Goal: Use online tool/utility: Utilize a website feature to perform a specific function

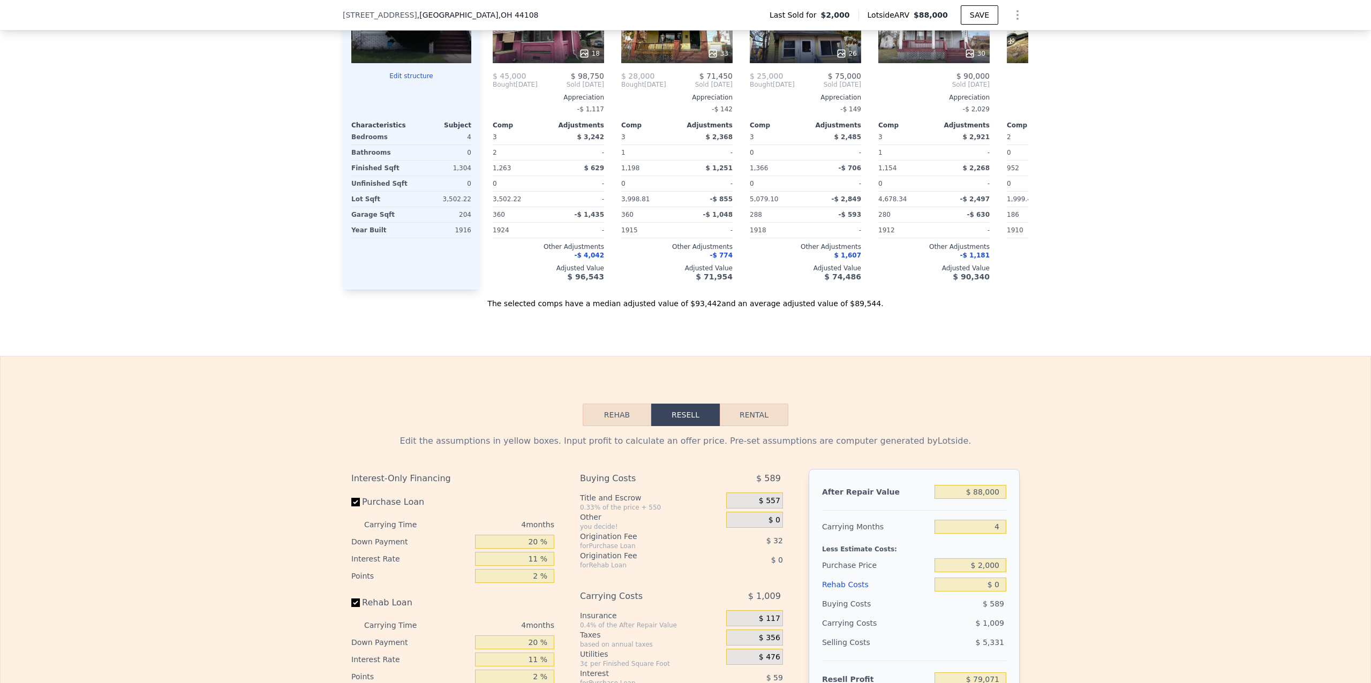
scroll to position [1201, 0]
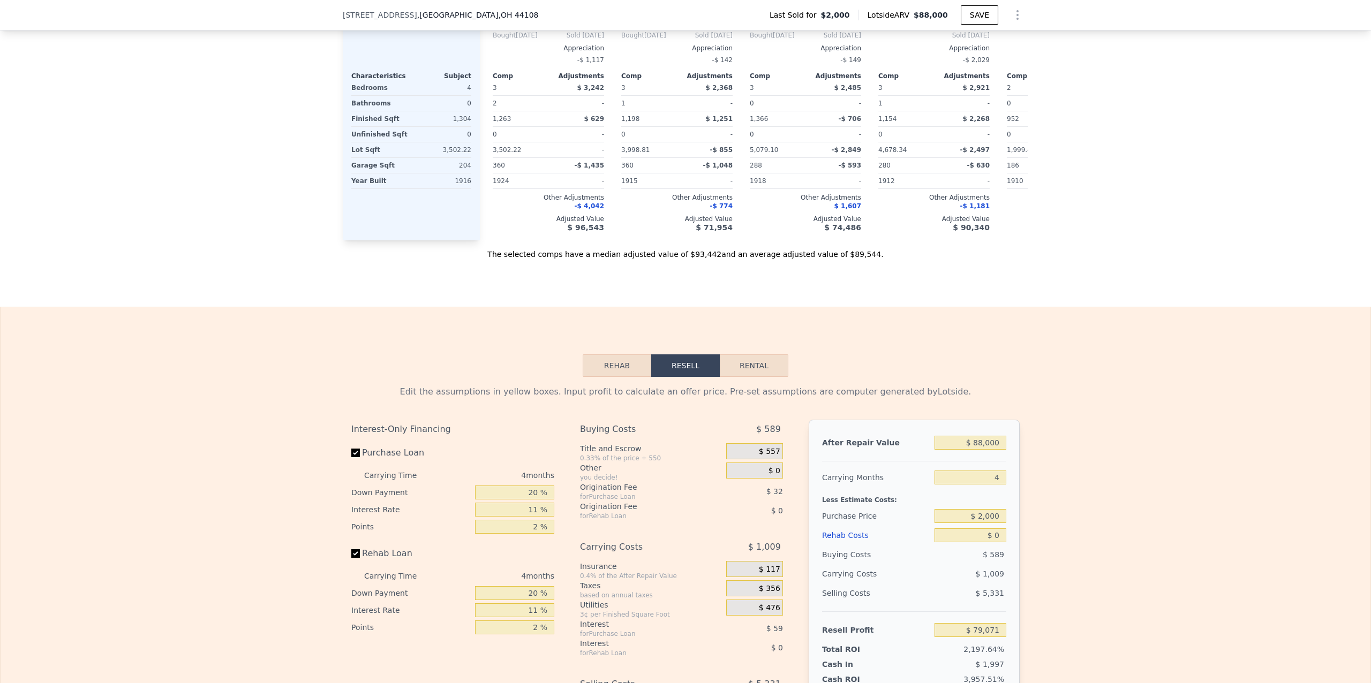
click at [757, 377] on button "Rental" at bounding box center [754, 366] width 69 height 22
select select "30"
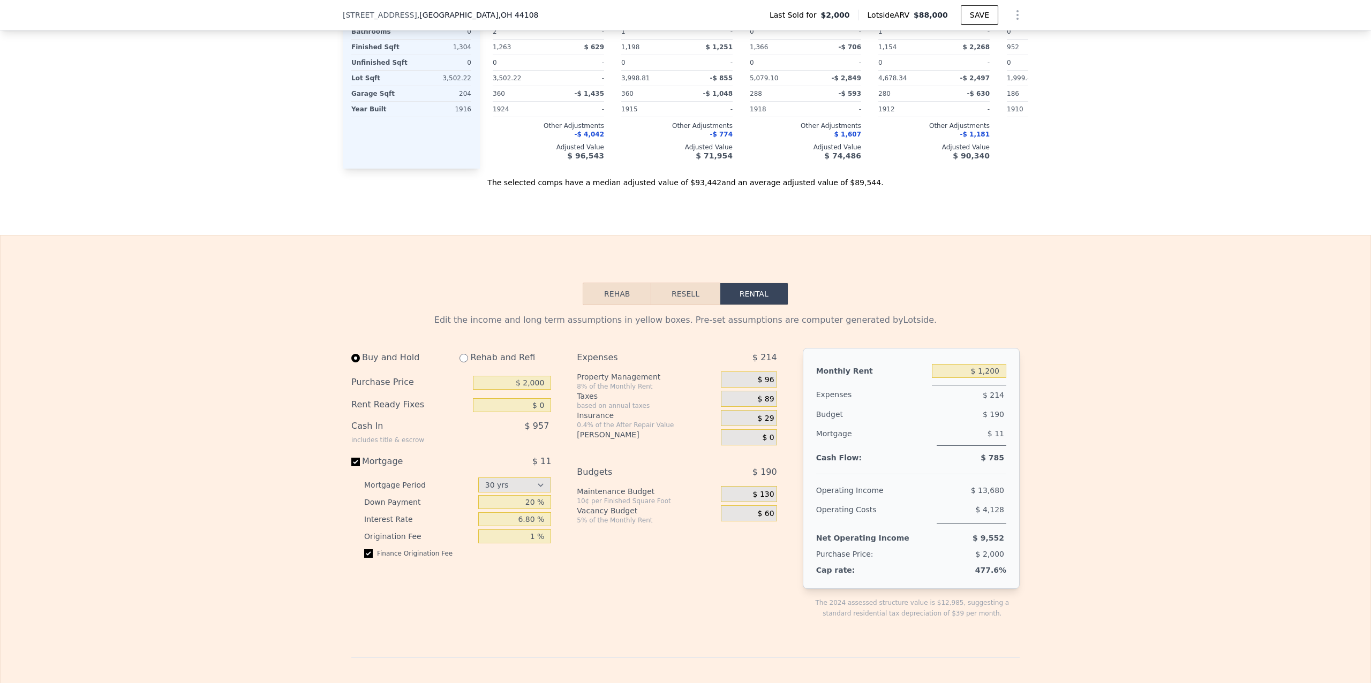
scroll to position [1296, 0]
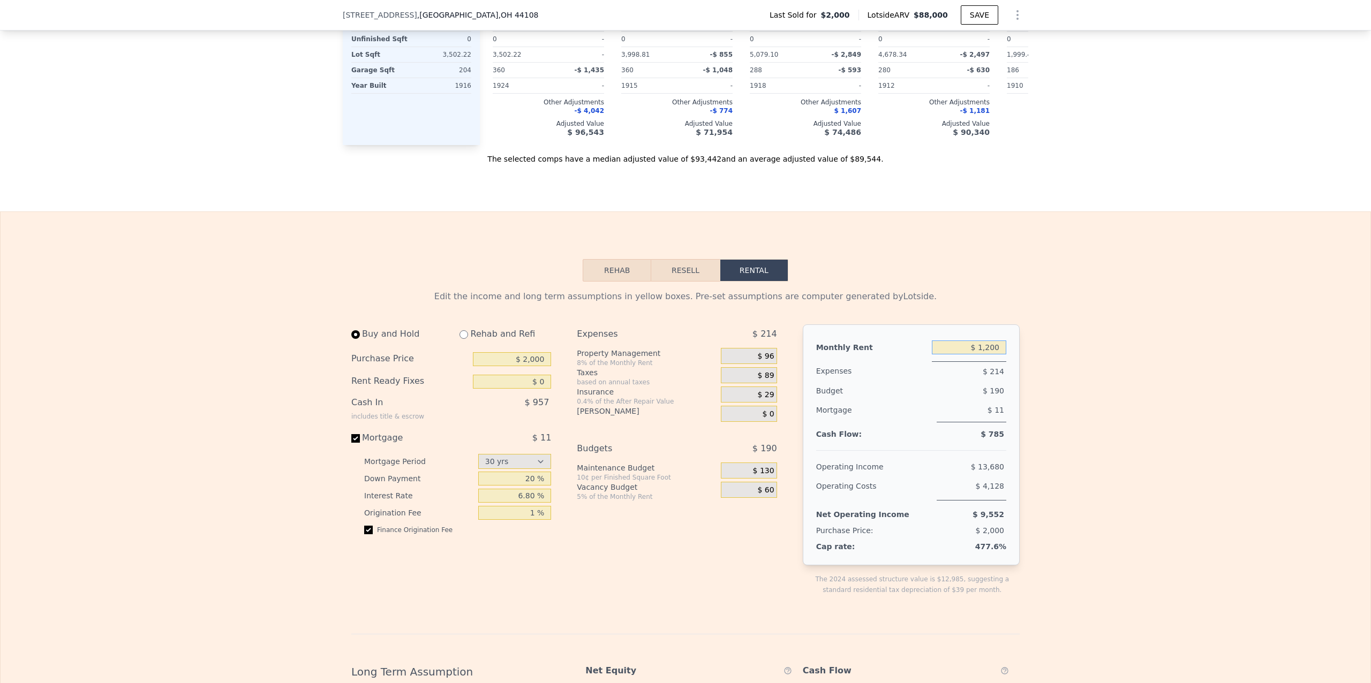
drag, startPoint x: 994, startPoint y: 374, endPoint x: 975, endPoint y: 373, distance: 19.3
click at [975, 355] on input "$ 1,200" at bounding box center [969, 348] width 74 height 14
type input "$ 1,500"
click at [1074, 403] on div "Edit the income and long term assumptions in yellow boxes. Pre-set assumptions …" at bounding box center [686, 646] width 1370 height 728
drag, startPoint x: 541, startPoint y: 383, endPoint x: 519, endPoint y: 384, distance: 21.4
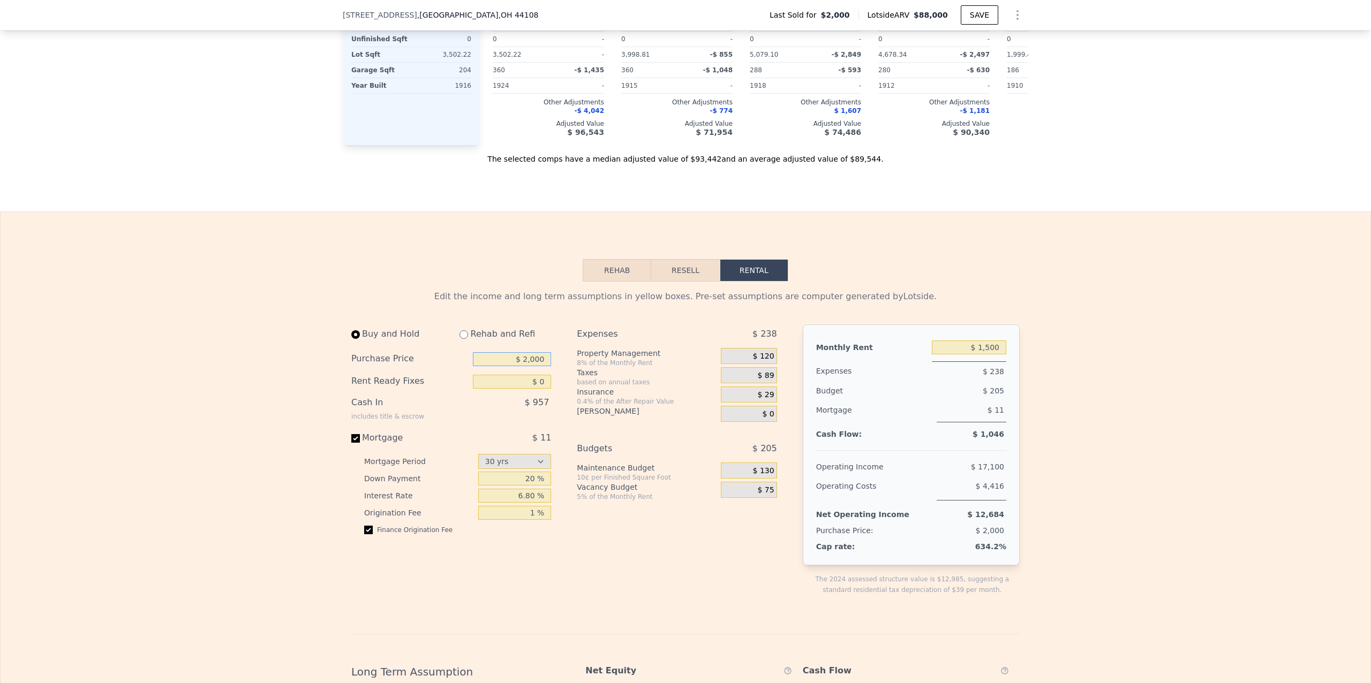
click at [519, 366] on input "$ 2,000" at bounding box center [512, 359] width 78 height 14
click at [622, 583] on div "Expenses $ 238 Property Management 8% of the Monthly Rent $ 120 Taxes based on …" at bounding box center [681, 469] width 208 height 288
click at [521, 366] on input "$ 100,000" at bounding box center [512, 359] width 78 height 14
click at [1152, 404] on div "Edit the income and long term assumptions in yellow boxes. Pre-set assumptions …" at bounding box center [686, 646] width 1370 height 728
click at [519, 366] on input "$ 110,000" at bounding box center [512, 359] width 78 height 14
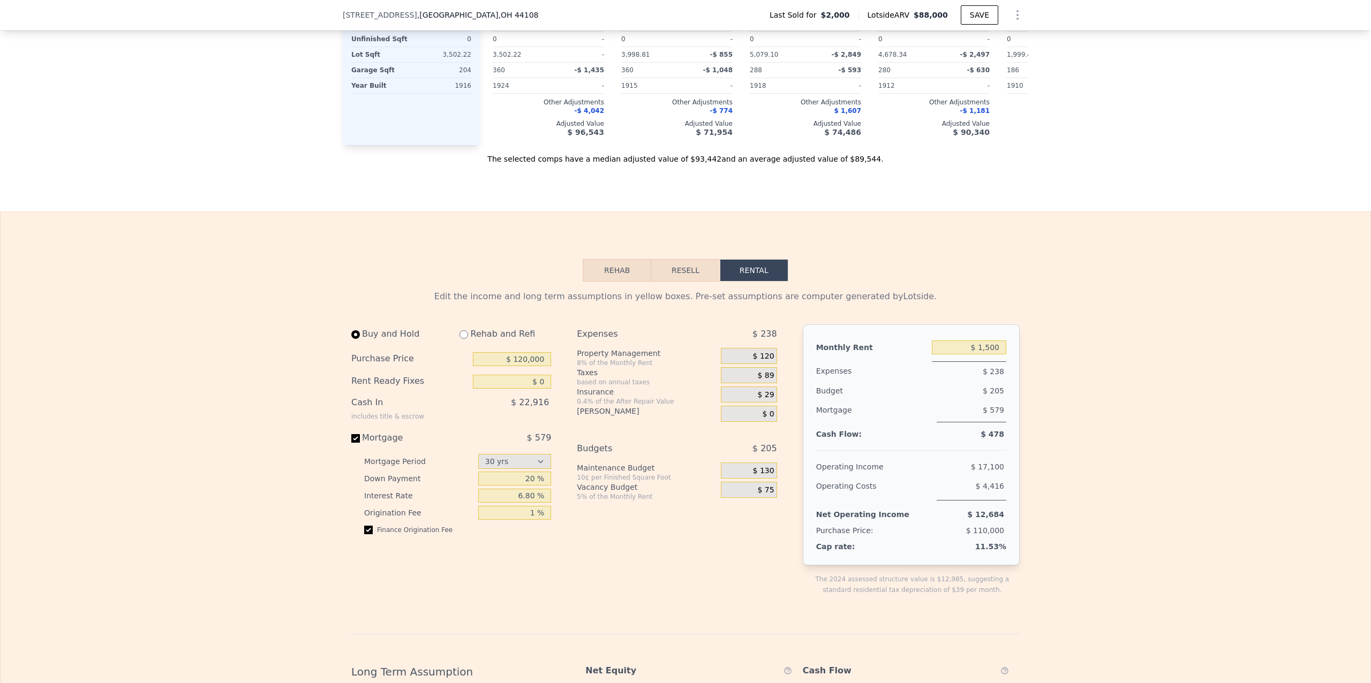
click at [1080, 463] on div "Edit the income and long term assumptions in yellow boxes. Pre-set assumptions …" at bounding box center [686, 646] width 1370 height 728
click at [1074, 463] on div "Edit the income and long term assumptions in yellow boxes. Pre-set assumptions …" at bounding box center [686, 646] width 1370 height 728
click at [521, 366] on input "$ 120,000" at bounding box center [512, 359] width 78 height 14
type input "$ 110,000"
click at [1147, 472] on div "Edit the income and long term assumptions in yellow boxes. Pre-set assumptions …" at bounding box center [686, 646] width 1370 height 728
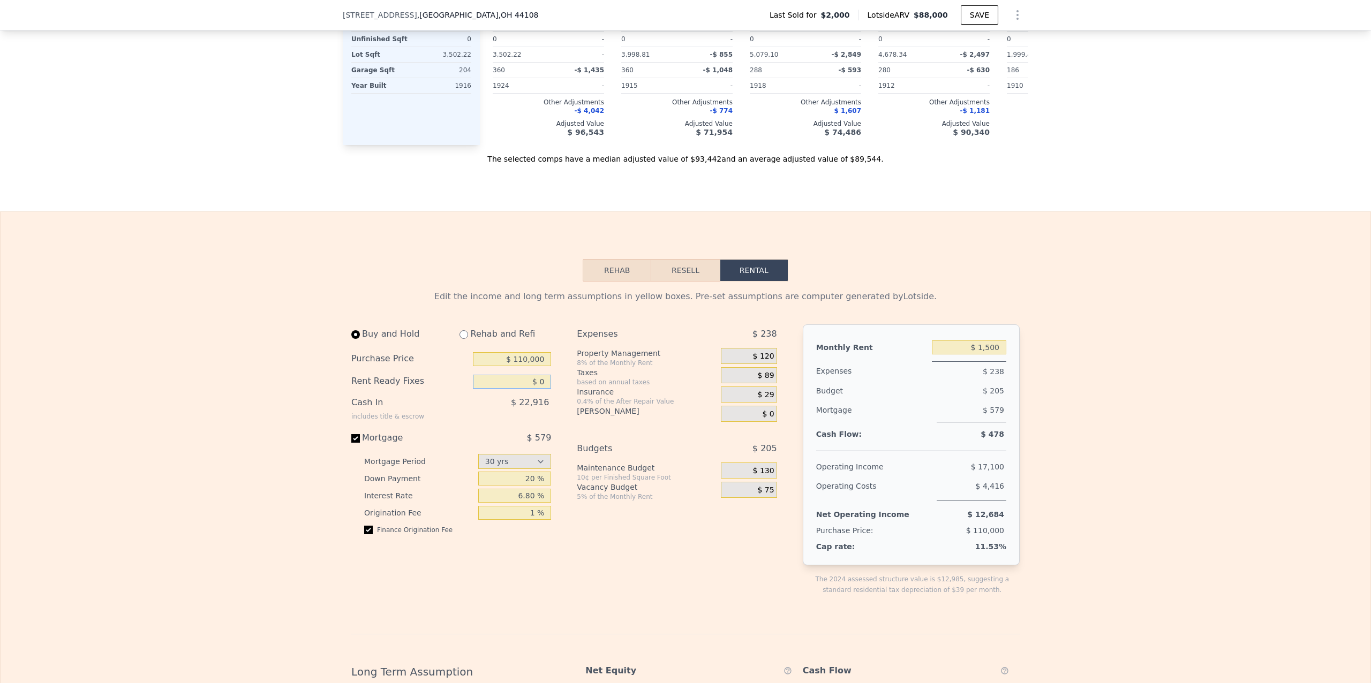
click at [542, 389] on input "$ 0" at bounding box center [512, 382] width 78 height 14
type input "$ 0"
type input "$ 10,000"
click at [601, 581] on div "Expenses $ 238 Property Management 8% of the Monthly Rent $ 120 Taxes based on …" at bounding box center [681, 469] width 208 height 288
click at [620, 586] on div "Expenses $ 238 Property Management 8% of the Monthly Rent $ 120 Taxes based on …" at bounding box center [681, 469] width 208 height 288
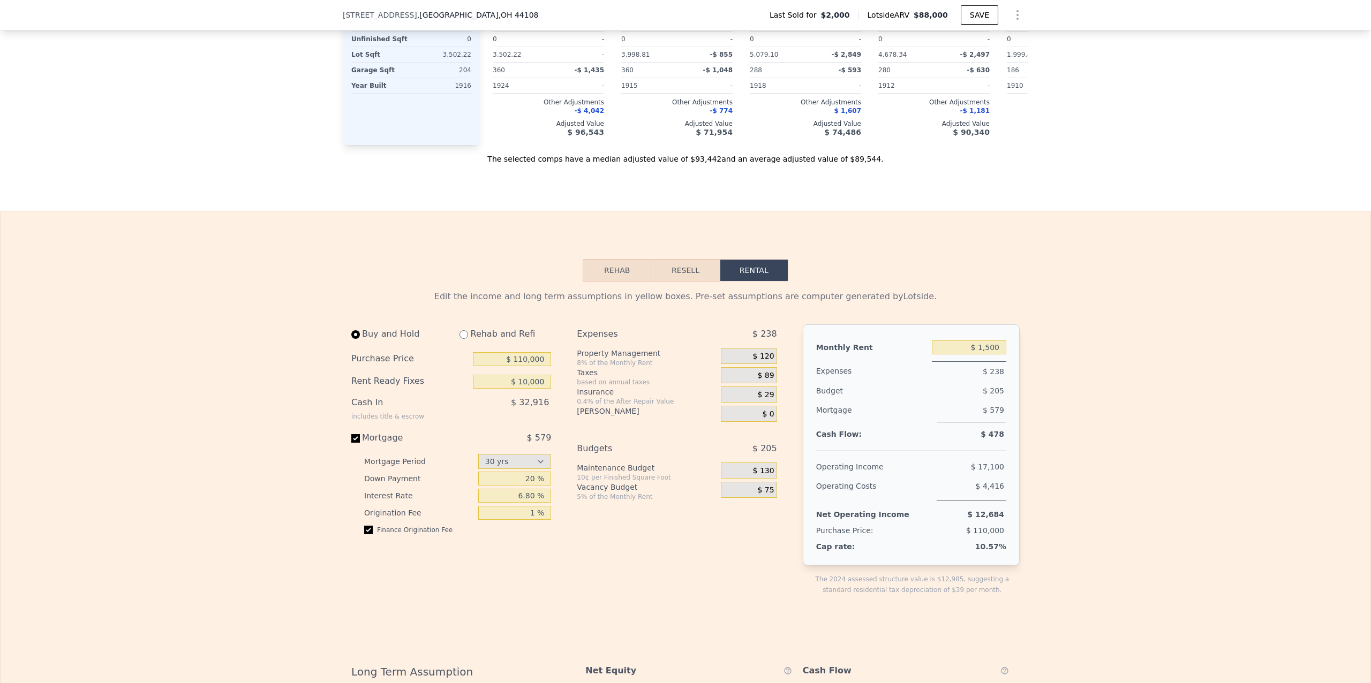
click at [1173, 512] on div "Edit the income and long term assumptions in yellow boxes. Pre-set assumptions …" at bounding box center [686, 646] width 1370 height 728
click at [1093, 388] on div "Edit the income and long term assumptions in yellow boxes. Pre-set assumptions …" at bounding box center [686, 646] width 1370 height 728
type input "$ 1,200"
click at [541, 389] on input "$ 10,000" at bounding box center [512, 382] width 78 height 14
type input "$ 1"
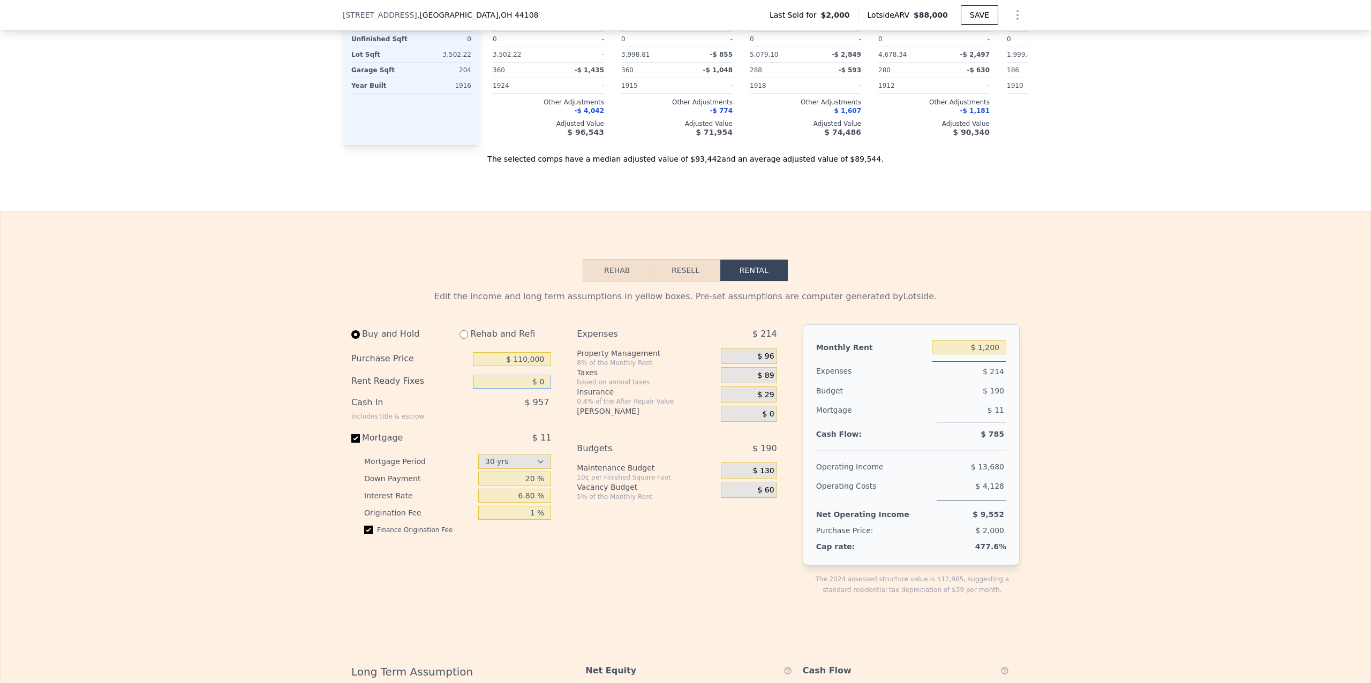
type input "$ 0"
click at [221, 477] on div "Edit the income and long term assumptions in yellow boxes. Pre-set assumptions …" at bounding box center [686, 646] width 1370 height 728
click at [227, 468] on div "Edit the income and long term assumptions in yellow boxes. Pre-set assumptions …" at bounding box center [686, 646] width 1370 height 728
click at [569, 578] on div "Buy and Hold Rehab and Refi Purchase Price $ 110,000 Rent Ready Fixes $ 0 Cash …" at bounding box center [568, 469] width 434 height 288
click at [1117, 527] on div "Edit the income and long term assumptions in yellow boxes. Pre-set assumptions …" at bounding box center [686, 646] width 1370 height 728
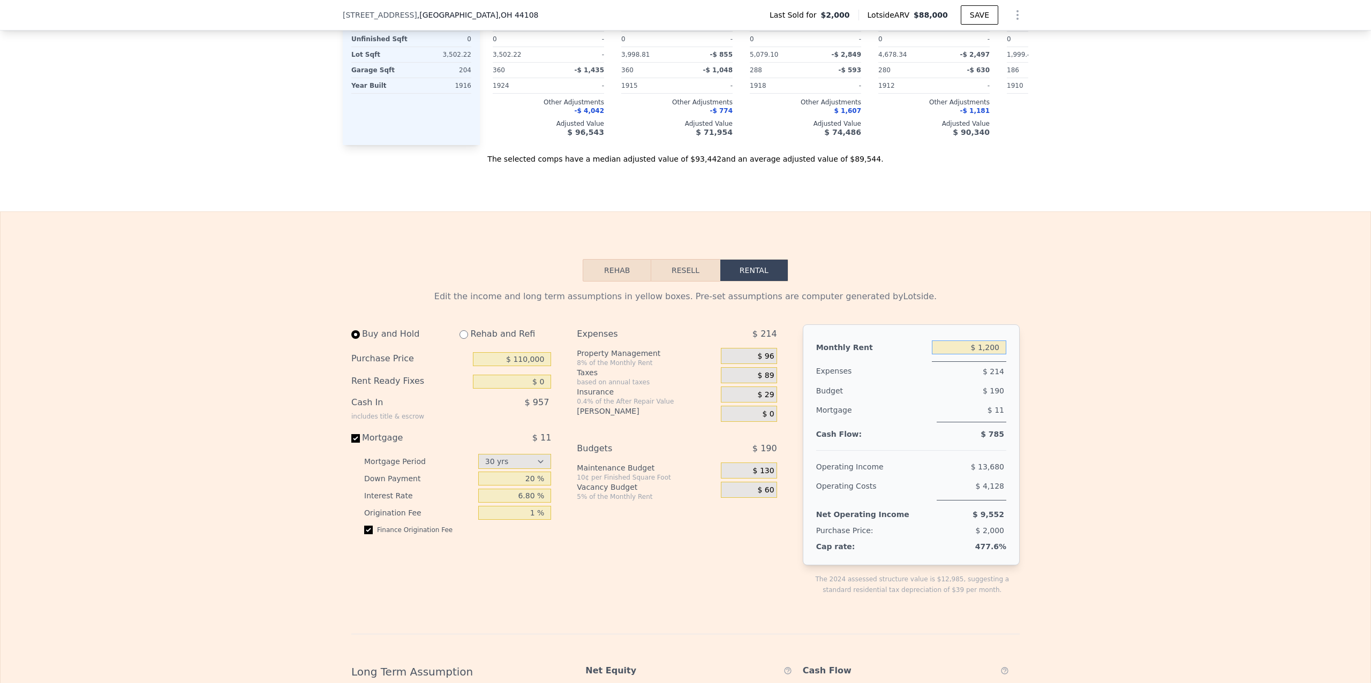
click at [985, 355] on input "$ 1,200" at bounding box center [969, 348] width 74 height 14
type input "$ 1,500"
click at [1089, 470] on div "Edit the income and long term assumptions in yellow boxes. Pre-set assumptions …" at bounding box center [686, 646] width 1370 height 728
type input "$ 10,000"
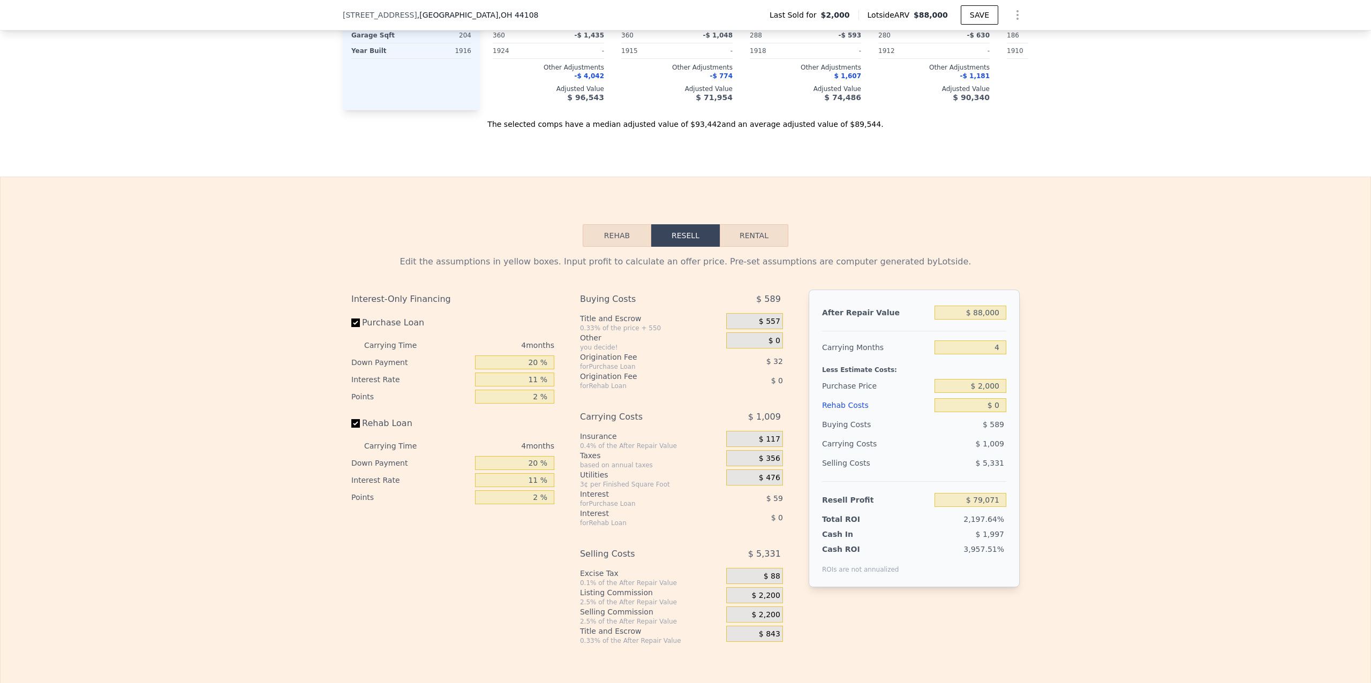
scroll to position [1353, 0]
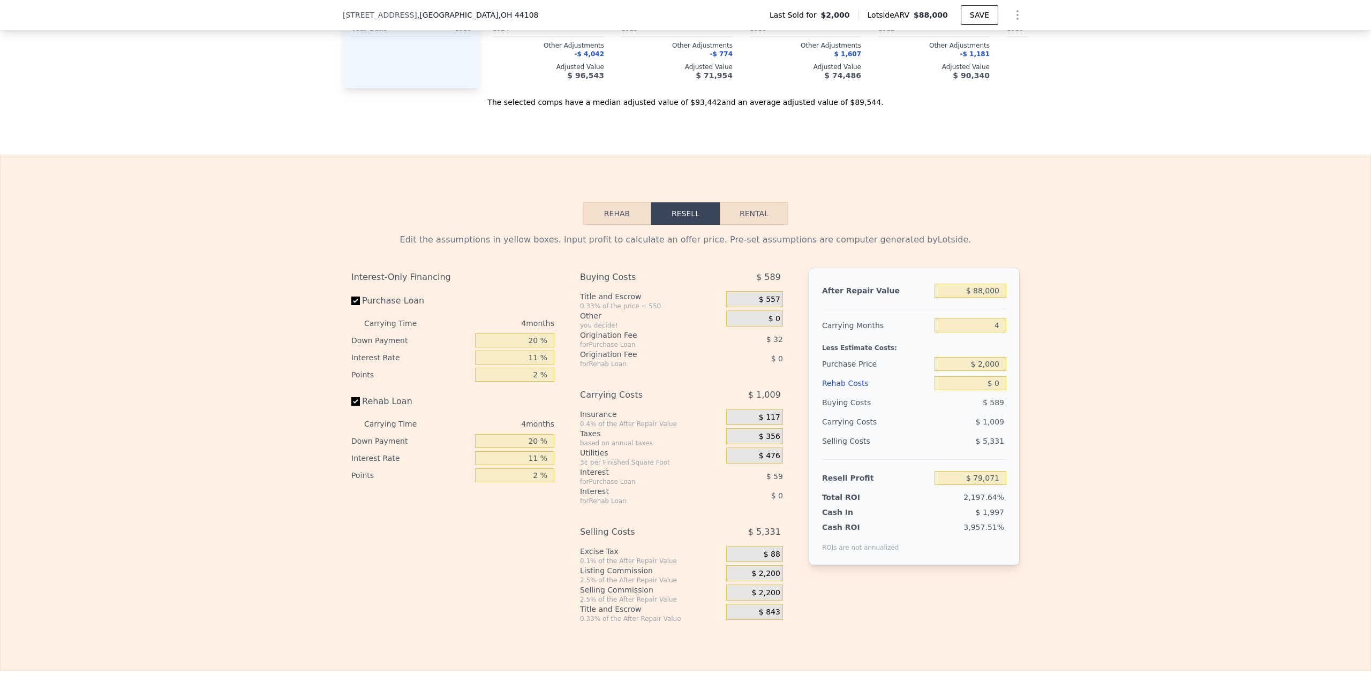
click at [755, 225] on button "Rental" at bounding box center [754, 213] width 69 height 22
select select "30"
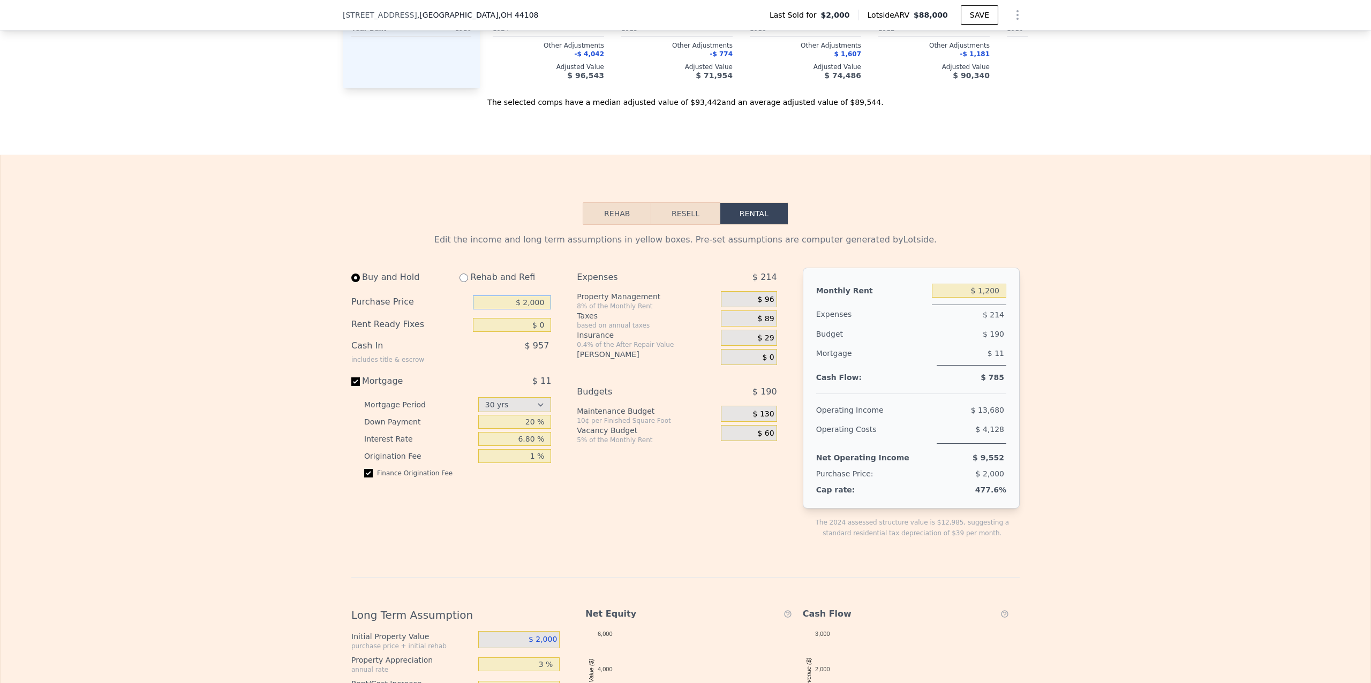
click at [523, 310] on input "$ 2,000" at bounding box center [512, 303] width 78 height 14
type input "$ 110,000"
click at [609, 582] on div "Edit the income and long term assumptions in yellow boxes. Pre-set assumptions …" at bounding box center [685, 592] width 668 height 719
click at [545, 332] on input "$ 0" at bounding box center [512, 325] width 78 height 14
type input "$ 10,000"
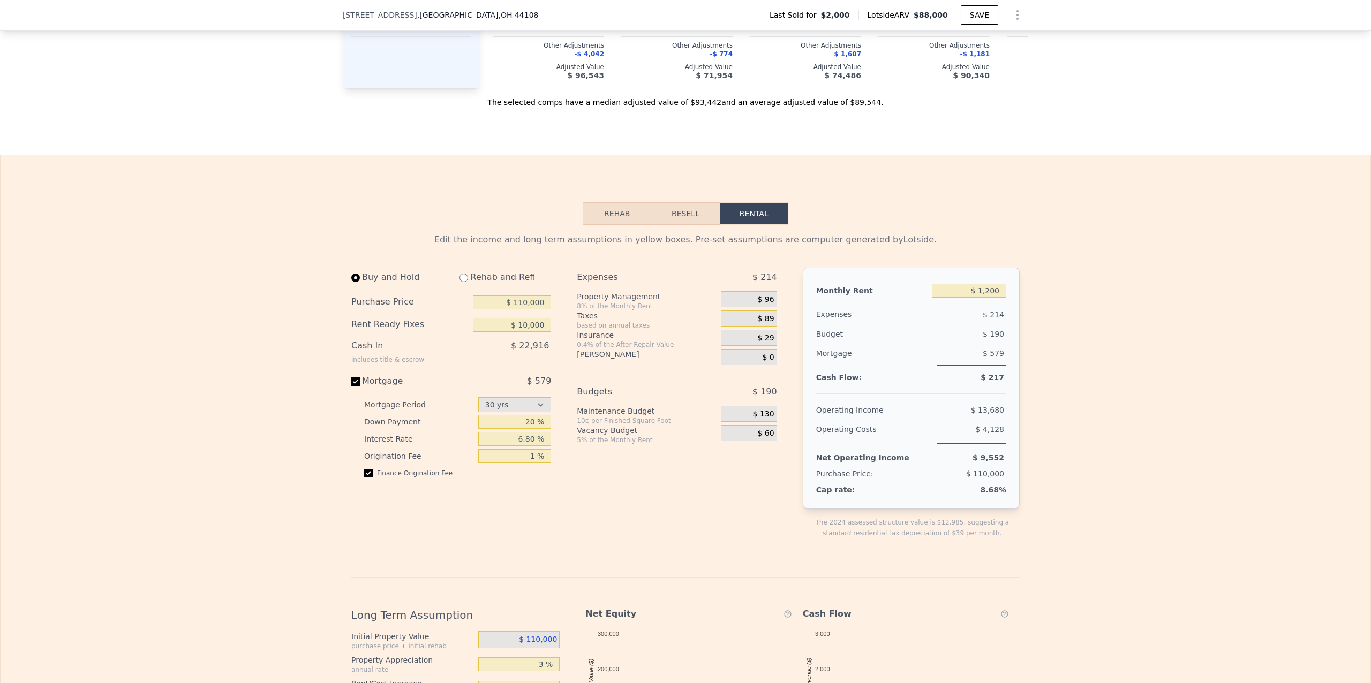
click at [485, 549] on div "Buy and Hold Rehab and Refi Purchase Price $ 110,000 Rent Ready Fixes $ 10,000 …" at bounding box center [455, 412] width 208 height 288
click at [986, 298] on input "$ 1,200" at bounding box center [969, 291] width 74 height 14
type input "$ 1,500"
click at [1090, 390] on div "Edit the income and long term assumptions in yellow boxes. Pre-set assumptions …" at bounding box center [686, 589] width 1370 height 728
click at [519, 310] on input "$ 110,000" at bounding box center [512, 303] width 78 height 14
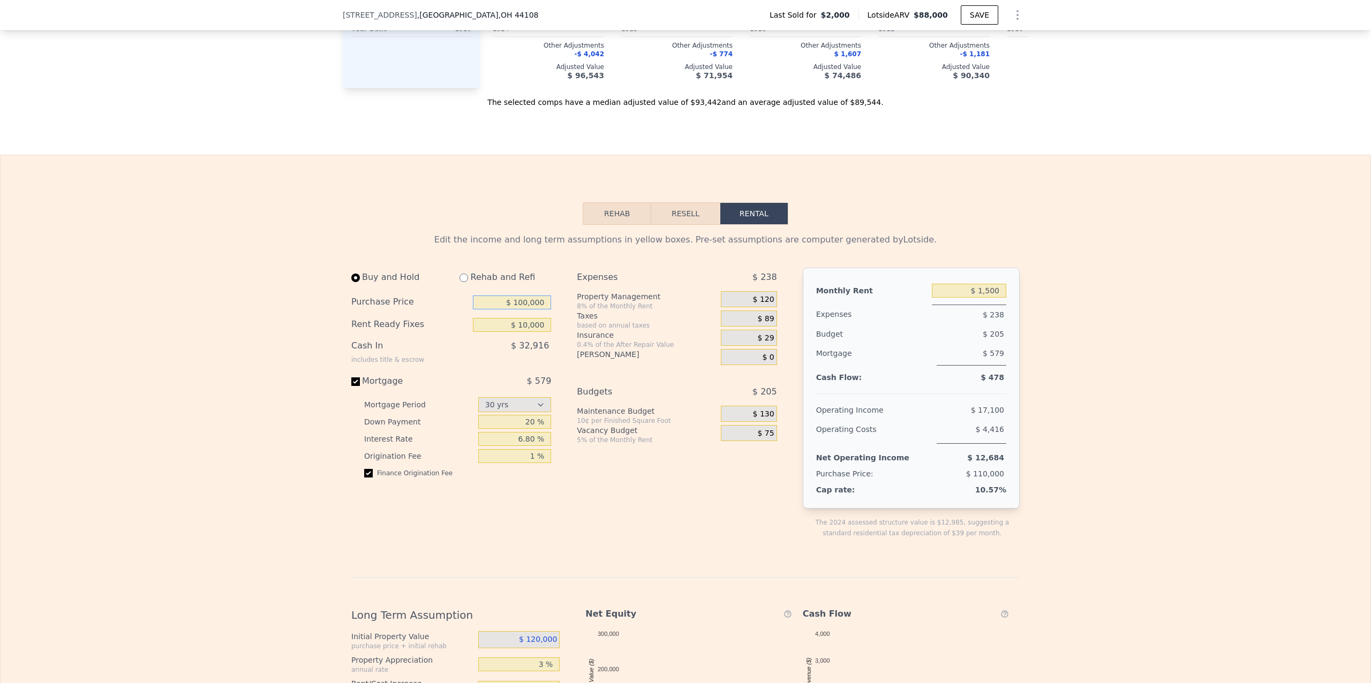
type input "$ 100,000"
click at [585, 530] on div "Expenses $ 238 Property Management 8% of the Monthly Rent $ 120 Taxes based on …" at bounding box center [681, 412] width 208 height 288
click at [1134, 410] on div "Edit the income and long term assumptions in yellow boxes. Pre-set assumptions …" at bounding box center [686, 589] width 1370 height 728
click at [982, 14] on button "SAVE" at bounding box center [979, 14] width 37 height 19
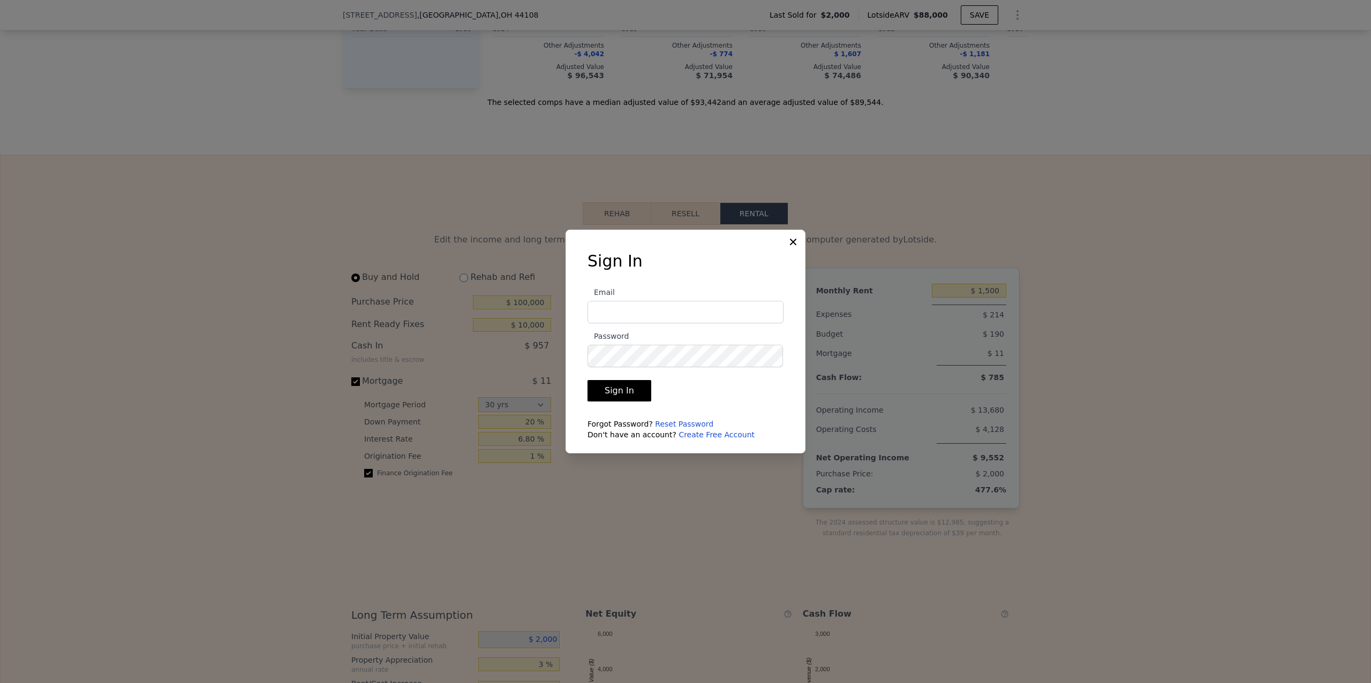
type input "$ 1,200"
type input "scott@dogwoodhomesolutions.com"
click at [613, 389] on button "Sign In" at bounding box center [619, 390] width 64 height 21
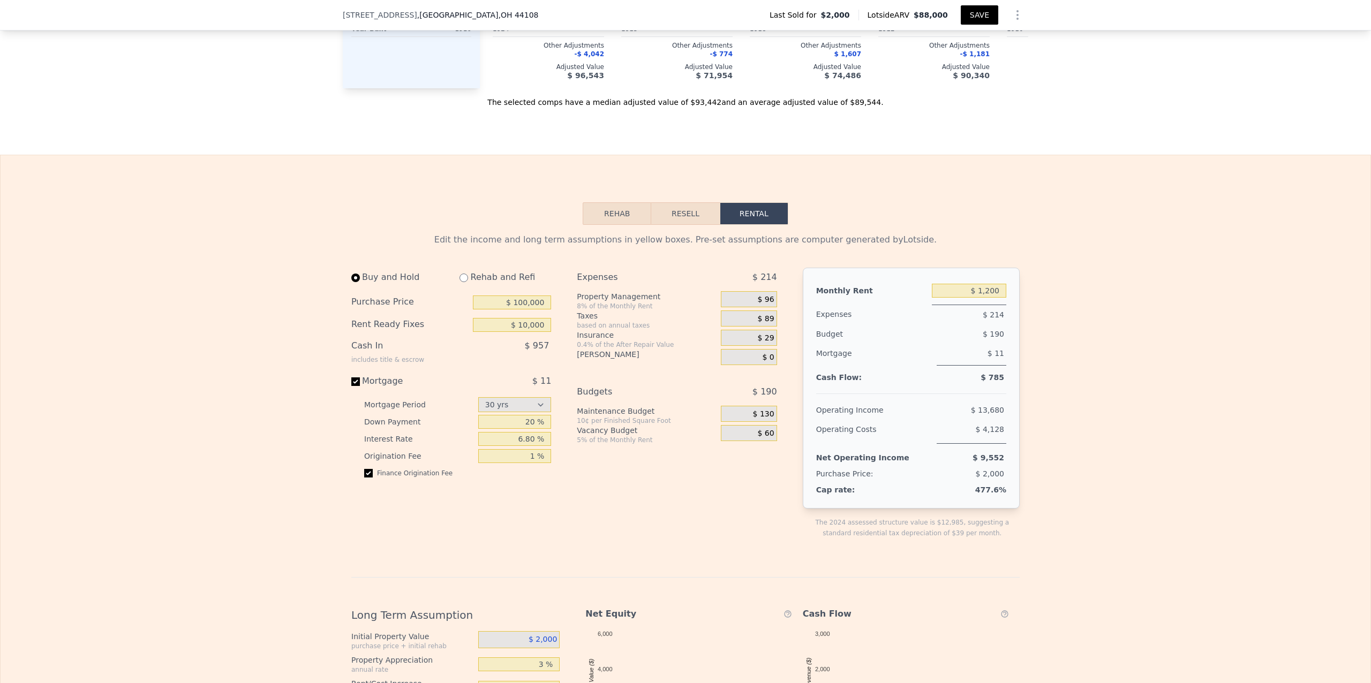
click at [973, 14] on button "SAVE" at bounding box center [979, 14] width 37 height 19
click at [1106, 236] on div "Rehab Resell Rental Edit the income and long term assumptions in yellow boxes. …" at bounding box center [685, 578] width 1371 height 846
type input "1493"
type input "6242.148"
type input "$ 1,150"
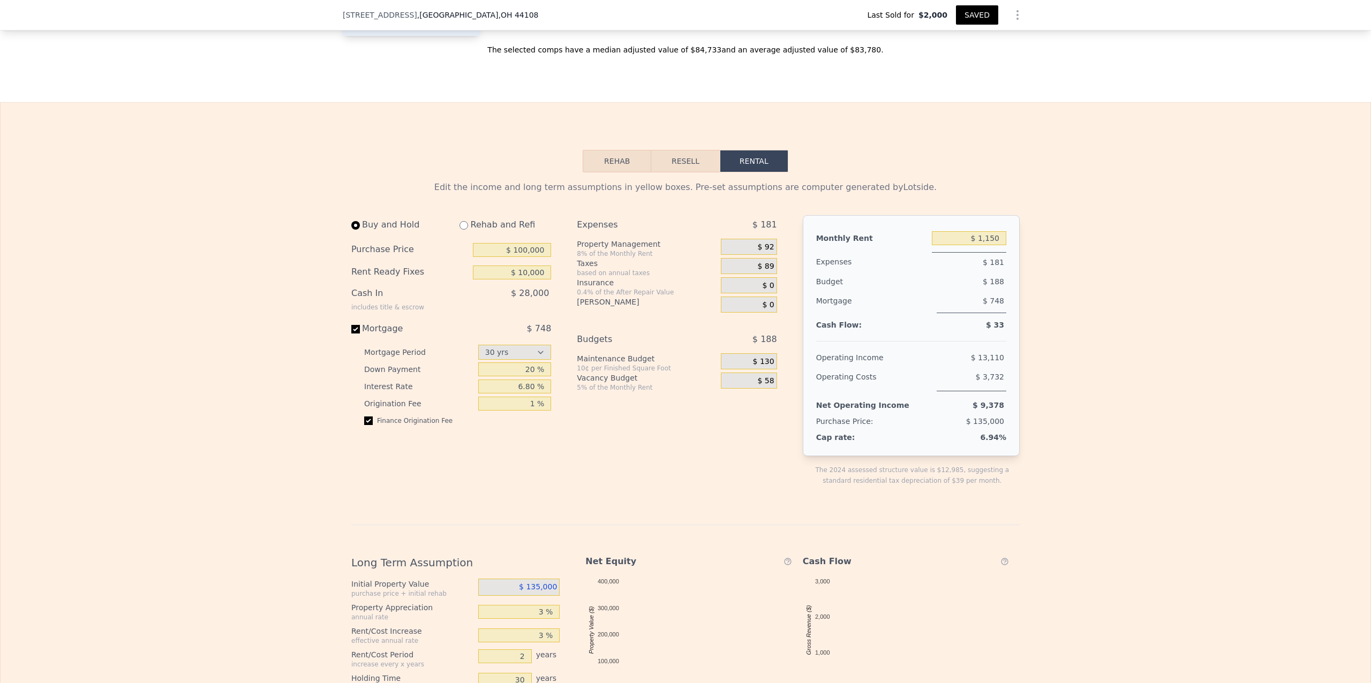
scroll to position [1416, 0]
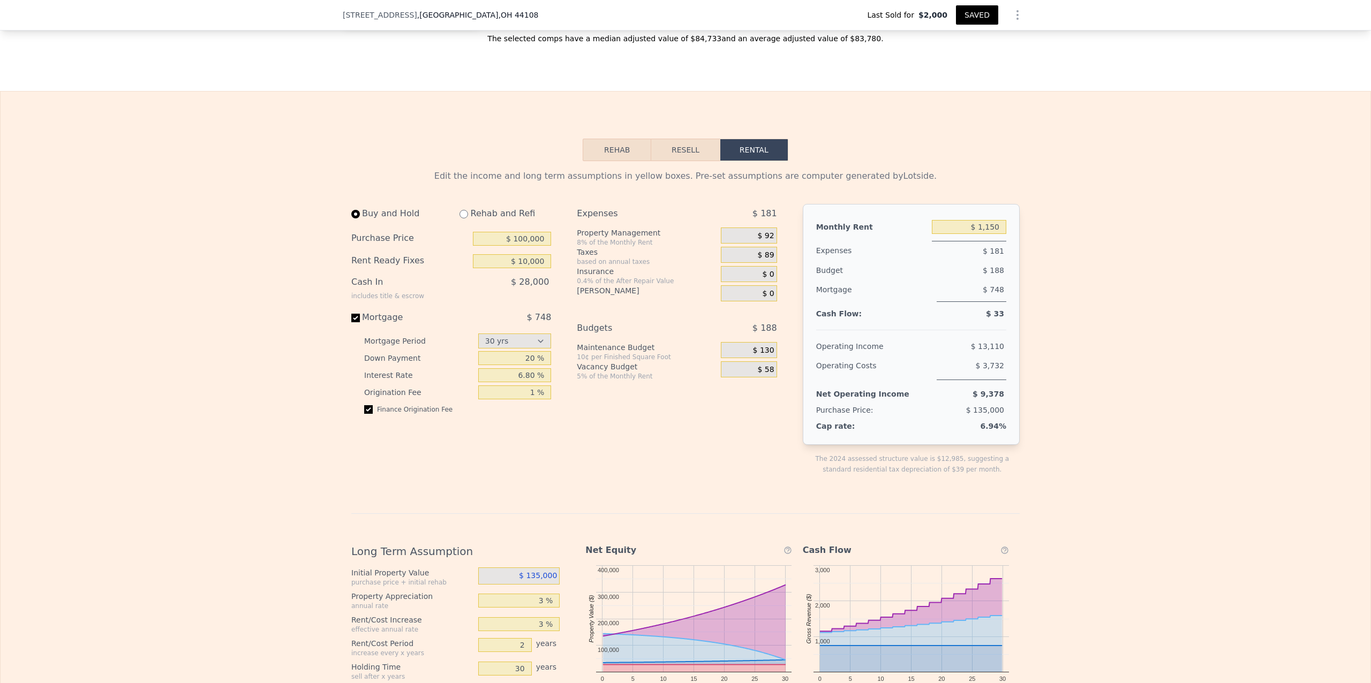
click at [1216, 322] on div "Edit the income and long term assumptions in yellow boxes. Pre-set assumptions …" at bounding box center [686, 525] width 1370 height 728
